Goal: Transaction & Acquisition: Purchase product/service

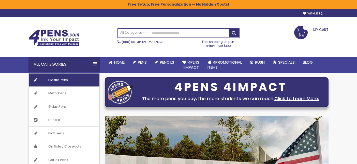
click at [77, 82] on link "Plastic Pens" at bounding box center [64, 80] width 71 height 13
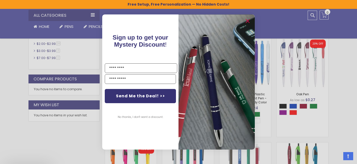
scroll to position [268, 0]
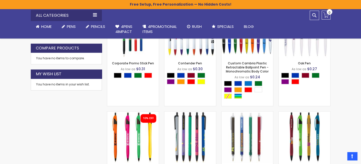
click at [301, 143] on div "Close dialog Sign up to get your Mystery Discount ! Name Email Send Me the Deal…" at bounding box center [180, 82] width 361 height 164
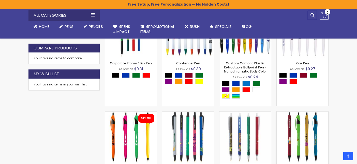
click at [304, 142] on img at bounding box center [302, 138] width 52 height 52
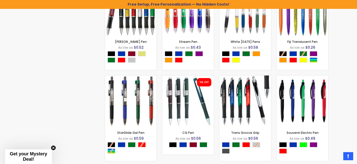
scroll to position [2888, 0]
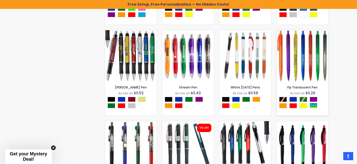
click at [305, 71] on img at bounding box center [302, 56] width 52 height 52
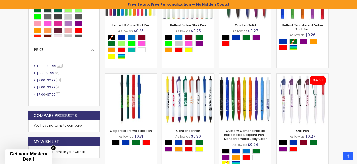
scroll to position [206, 0]
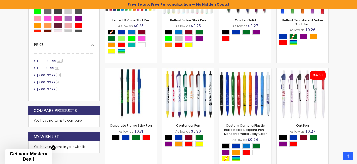
click at [227, 90] on img at bounding box center [245, 95] width 52 height 52
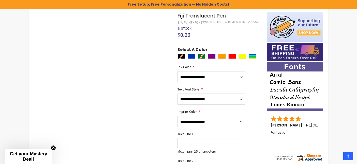
scroll to position [81, 0]
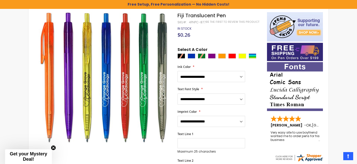
click at [200, 56] on div at bounding box center [220, 57] width 87 height 6
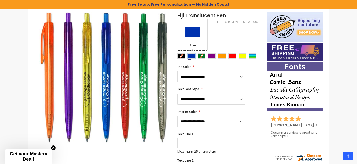
click at [192, 56] on div "Blue" at bounding box center [191, 56] width 8 height 5
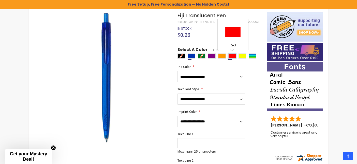
click at [234, 56] on div "Red" at bounding box center [232, 56] width 8 height 5
type input "****"
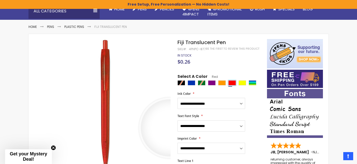
scroll to position [0, 0]
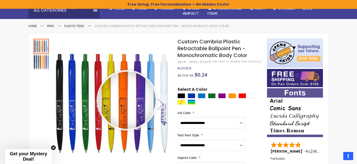
scroll to position [62, 0]
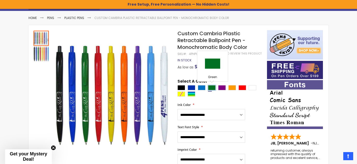
click at [214, 89] on div "Green" at bounding box center [212, 87] width 8 height 5
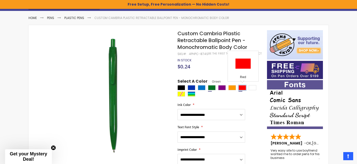
click at [242, 89] on div "Red" at bounding box center [242, 87] width 8 height 5
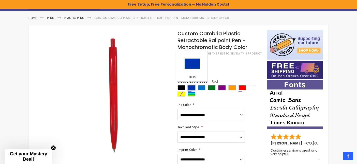
click at [192, 88] on div "Blue" at bounding box center [191, 87] width 8 height 5
type input "****"
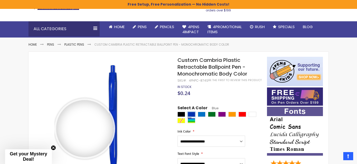
scroll to position [0, 0]
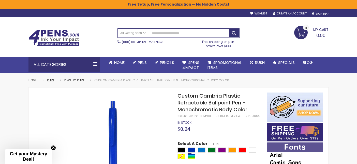
click at [52, 81] on link "Pens" at bounding box center [50, 80] width 7 height 4
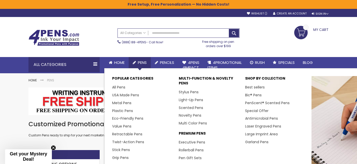
click at [145, 61] on span "Pens" at bounding box center [142, 62] width 9 height 5
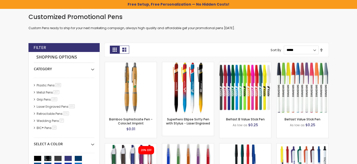
scroll to position [107, 0]
click at [43, 85] on link "Plastic Pens 286 item" at bounding box center [48, 85] width 27 height 4
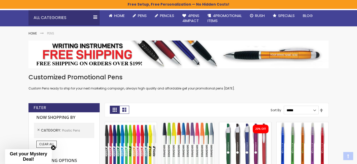
scroll to position [54, 0]
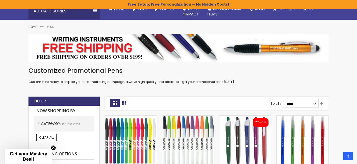
click at [284, 99] on select "**********" at bounding box center [301, 103] width 35 height 9
click option "*****" at bounding box center [0, 0] width 0 height 0
click at [320, 104] on link "Set Descending Direction" at bounding box center [321, 104] width 4 height 6
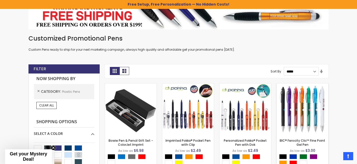
scroll to position [81, 0]
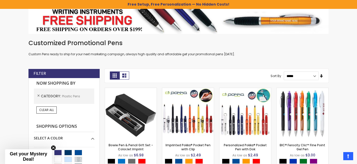
click at [321, 77] on link "Set Ascending Direction" at bounding box center [321, 77] width 4 height 6
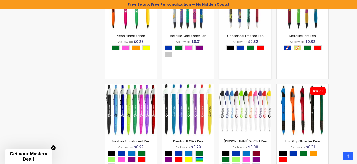
scroll to position [429, 0]
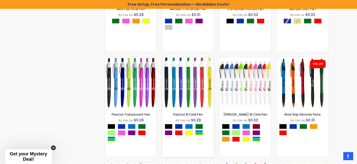
click at [194, 105] on img at bounding box center [188, 83] width 52 height 52
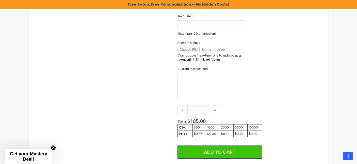
scroll to position [268, 0]
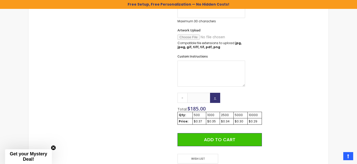
click at [214, 97] on link "+" at bounding box center [215, 98] width 10 height 10
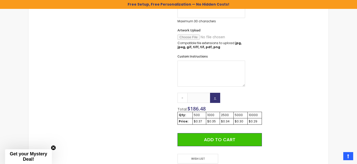
click at [214, 97] on link "+" at bounding box center [215, 98] width 10 height 10
drag, startPoint x: 201, startPoint y: 94, endPoint x: 195, endPoint y: 97, distance: 6.5
click at [195, 97] on input "***" at bounding box center [198, 98] width 23 height 10
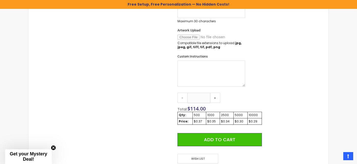
type input "***"
click at [241, 96] on div "Qty - *** + Total: $ 114.00 Qty: 500 1000 2500 5000 10000 Price: $0.37 $0.35 $0…" at bounding box center [219, 121] width 84 height 57
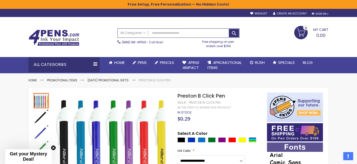
scroll to position [0, 0]
